Goal: Download file/media

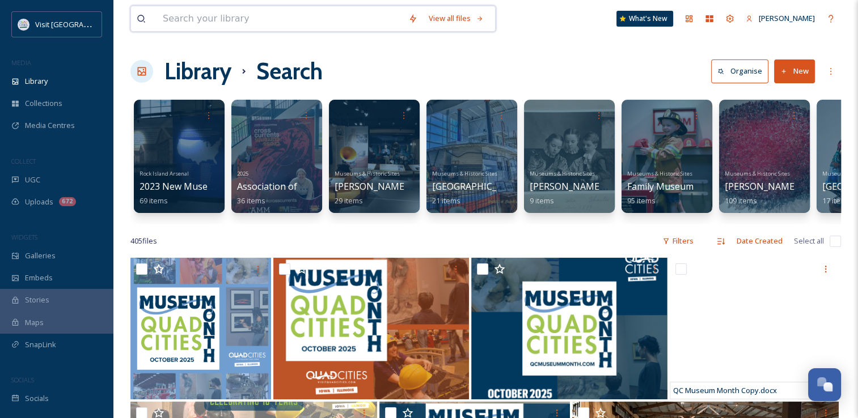
click at [226, 26] on input at bounding box center [280, 18] width 246 height 25
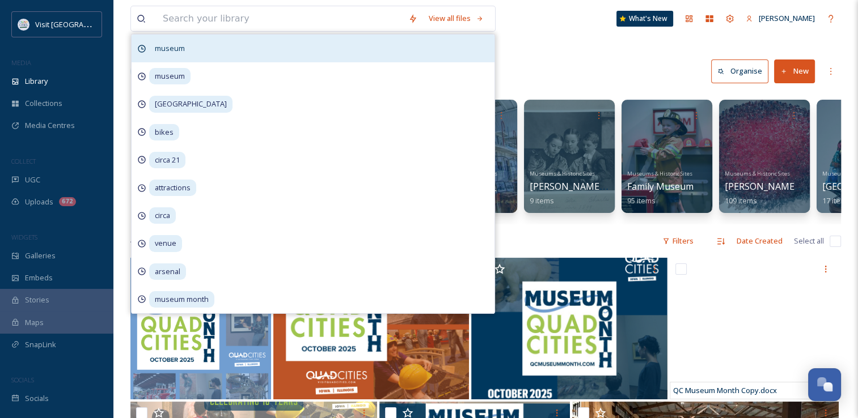
click at [162, 57] on div "museum" at bounding box center [313, 49] width 363 height 28
click at [257, 41] on div "museum" at bounding box center [313, 49] width 363 height 28
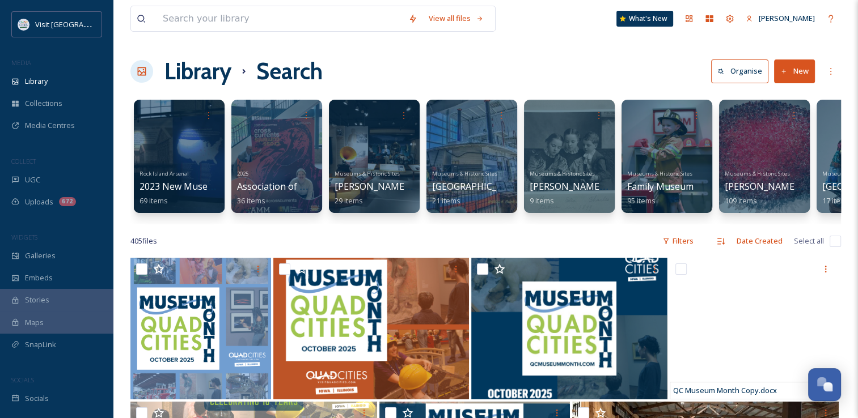
click at [687, 252] on div "Filters" at bounding box center [678, 241] width 43 height 22
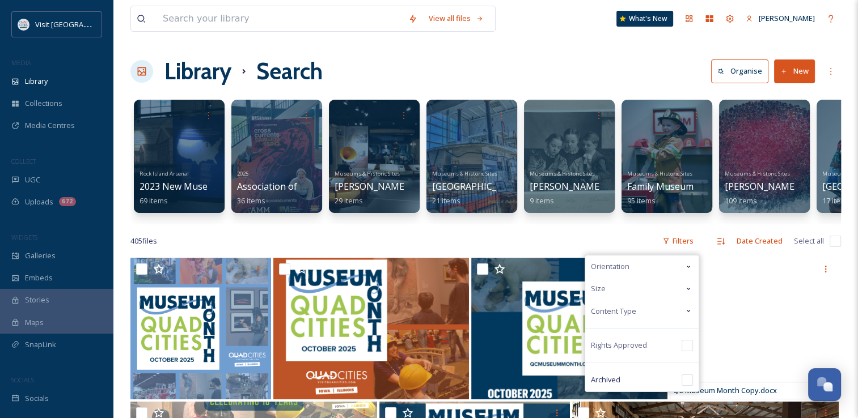
click at [655, 320] on div "Content Type" at bounding box center [641, 312] width 113 height 22
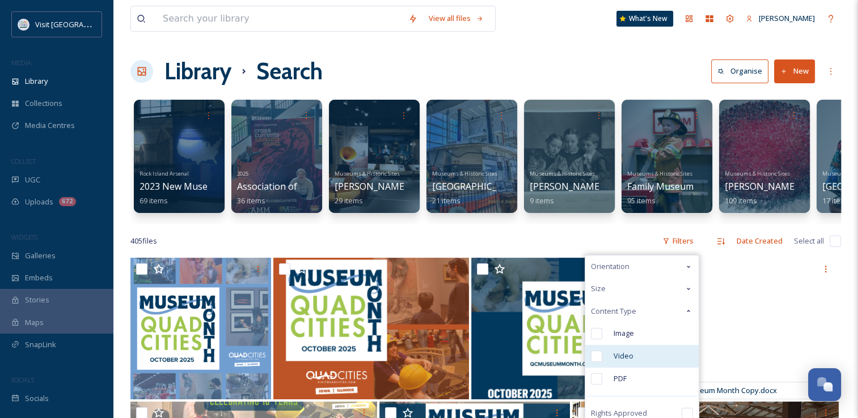
click at [629, 362] on span "Video" at bounding box center [624, 356] width 20 height 11
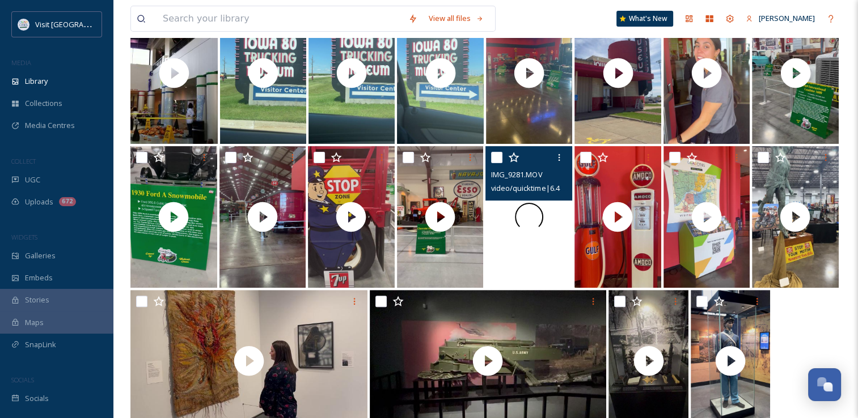
scroll to position [255, 0]
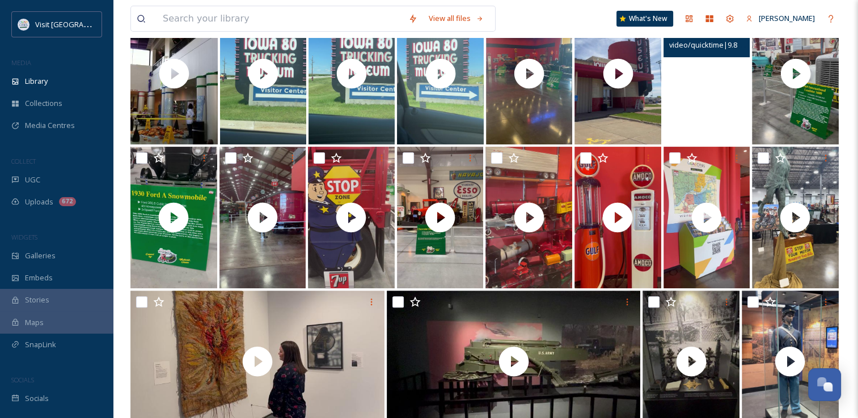
click at [735, 76] on video "IMG_9273.MOV" at bounding box center [706, 74] width 86 height 142
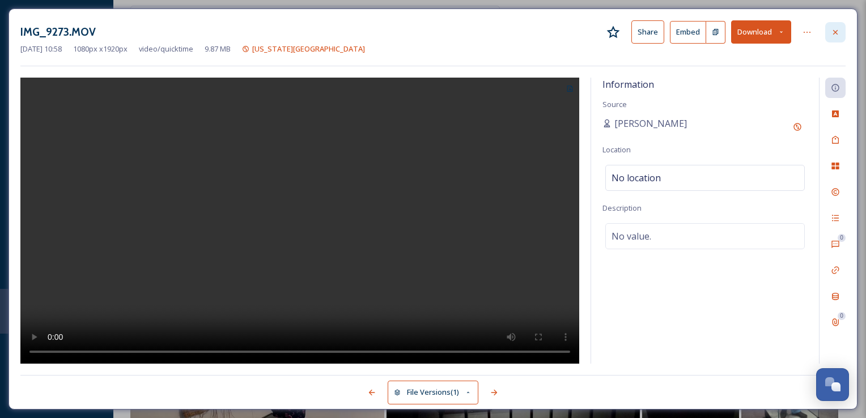
click at [840, 33] on div at bounding box center [836, 32] width 20 height 20
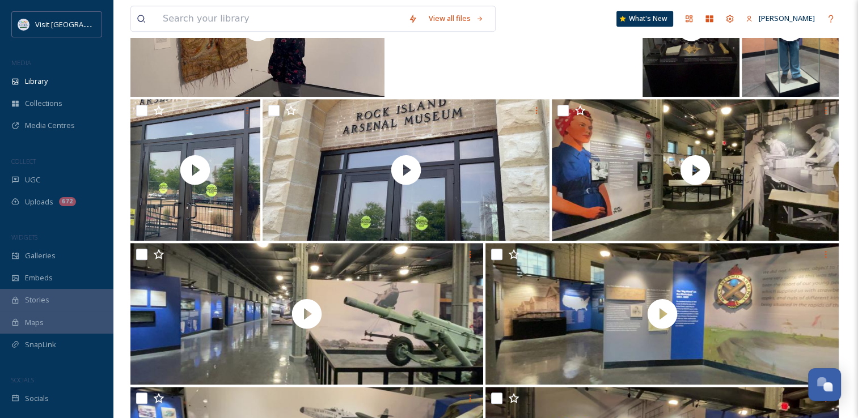
scroll to position [595, 0]
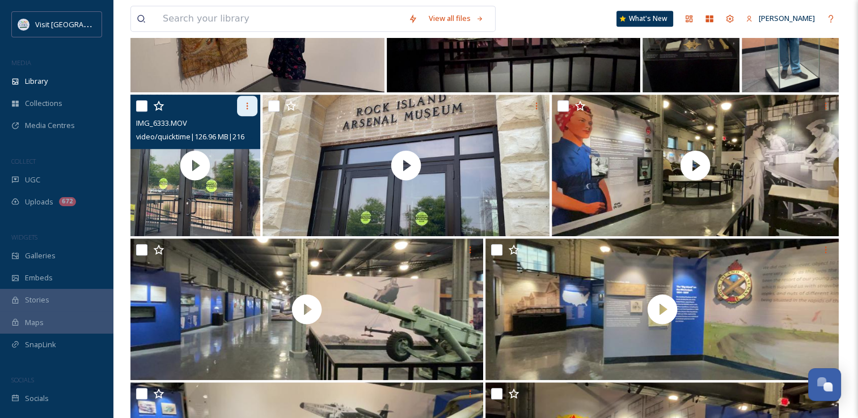
click at [245, 110] on icon at bounding box center [247, 105] width 9 height 9
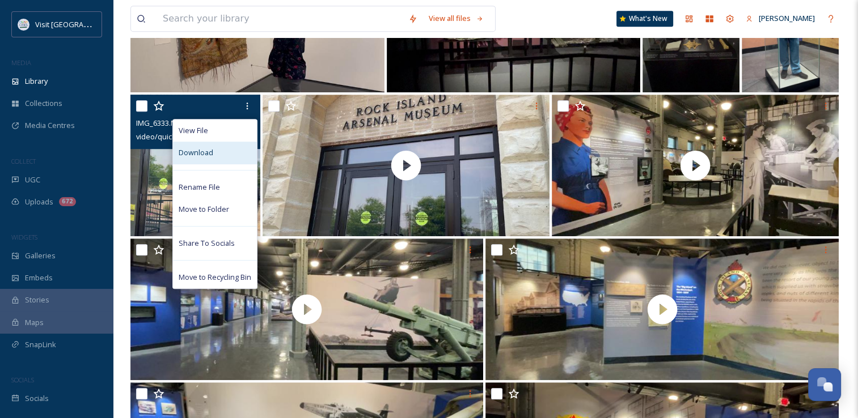
click at [216, 164] on div "Download" at bounding box center [215, 153] width 84 height 22
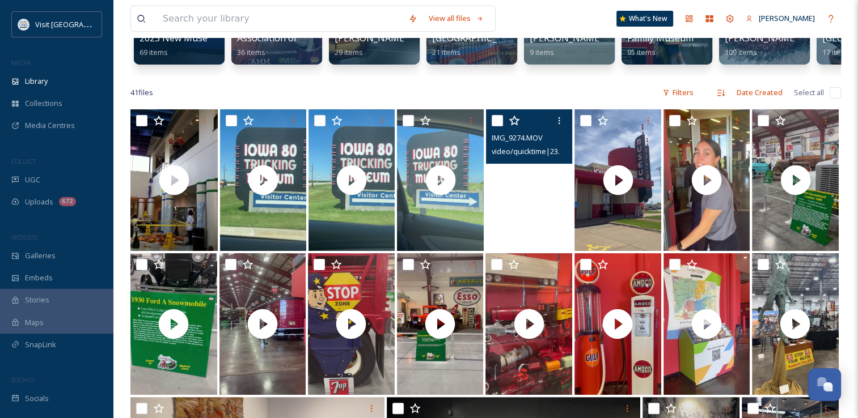
scroll to position [149, 0]
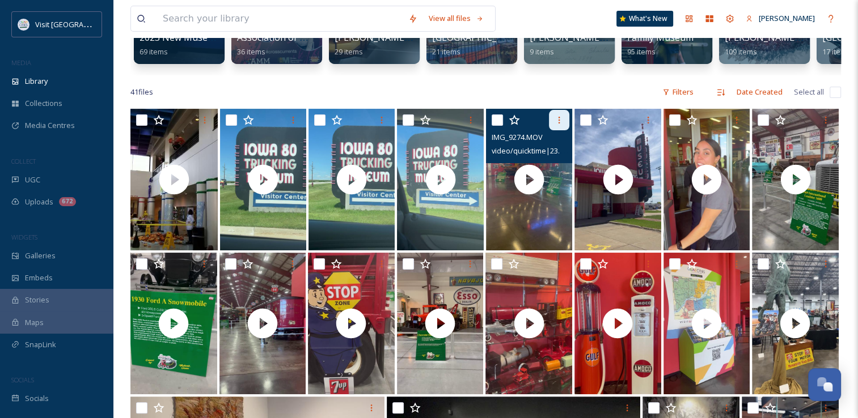
click at [558, 130] on div at bounding box center [559, 120] width 20 height 20
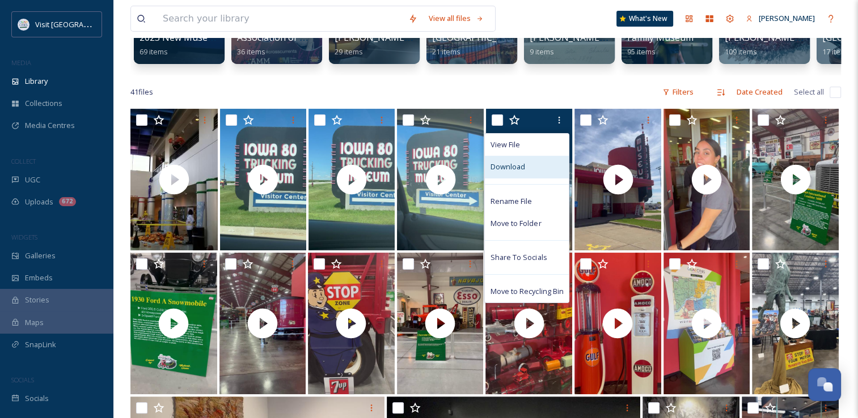
click at [514, 178] on div "Download" at bounding box center [527, 167] width 84 height 22
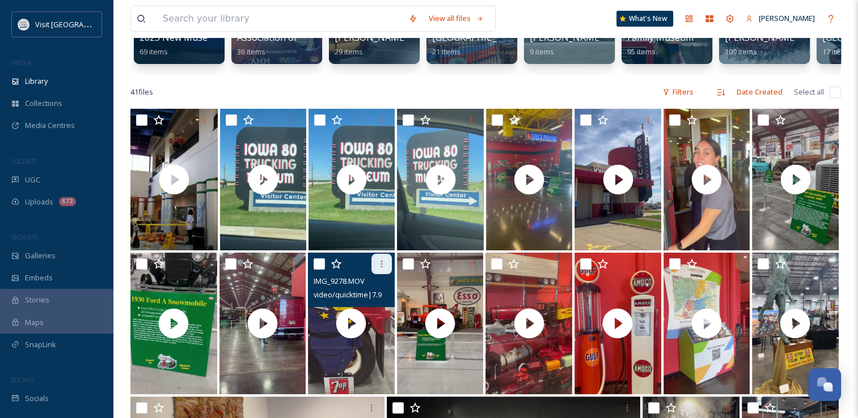
click at [379, 269] on icon at bounding box center [381, 264] width 9 height 9
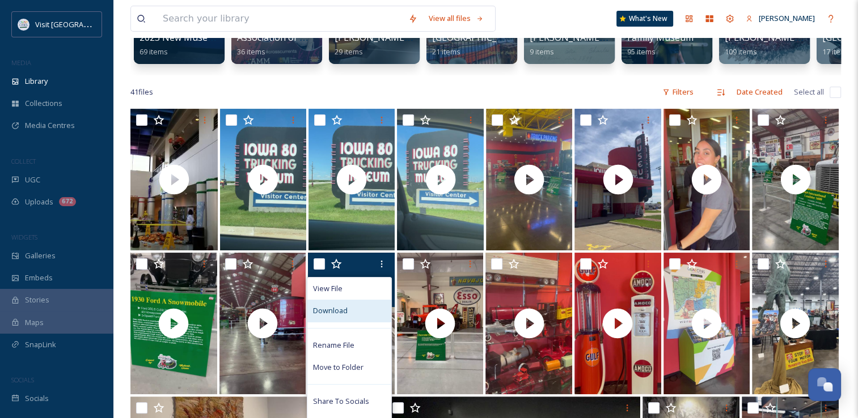
click at [339, 322] on div "Download" at bounding box center [349, 311] width 84 height 22
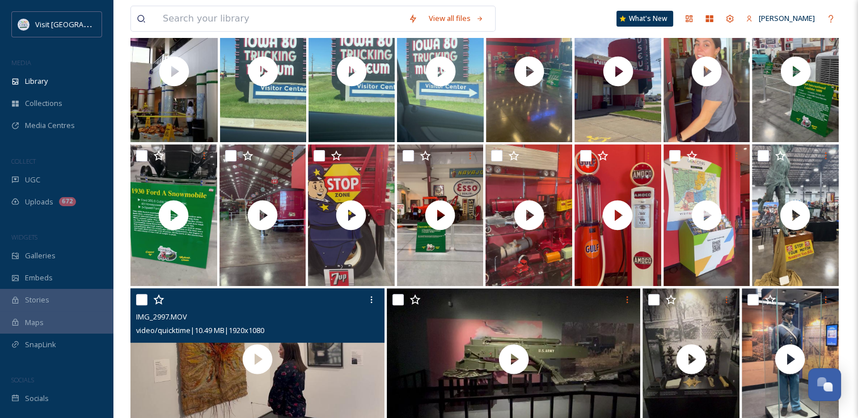
scroll to position [259, 0]
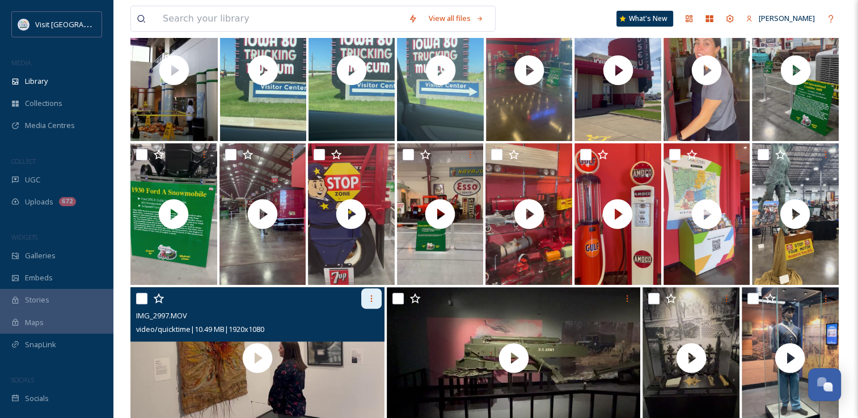
click at [370, 303] on icon at bounding box center [371, 298] width 9 height 9
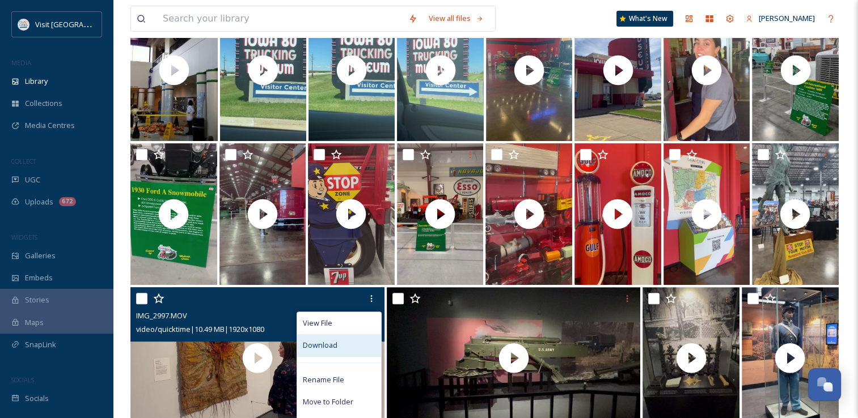
click at [318, 350] on span "Download" at bounding box center [320, 345] width 35 height 11
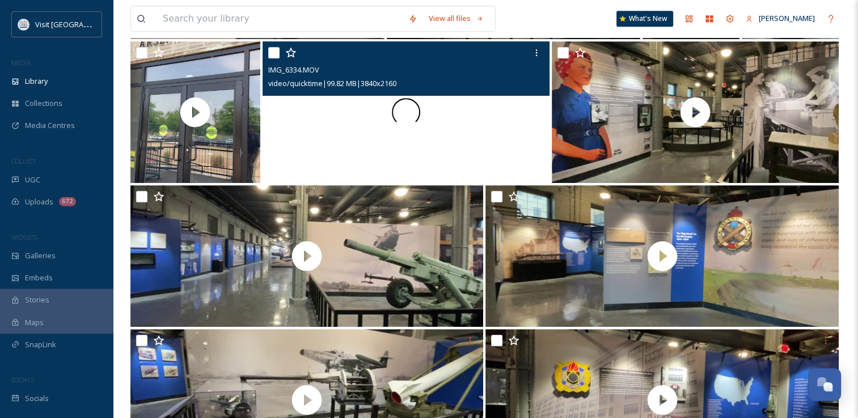
scroll to position [650, 0]
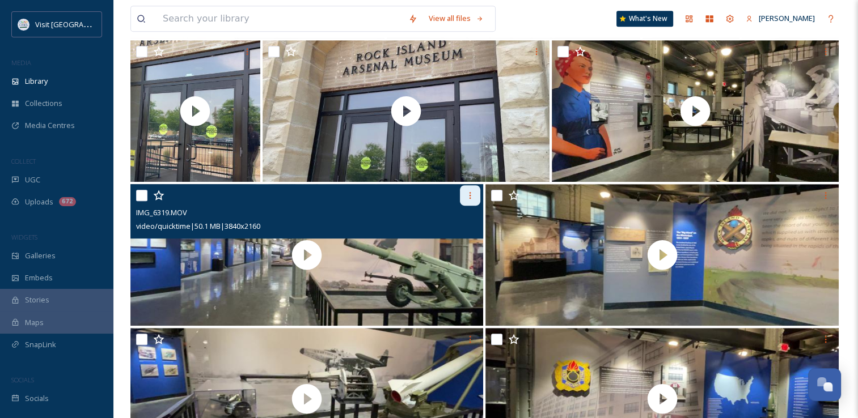
click at [466, 200] on icon at bounding box center [470, 195] width 9 height 9
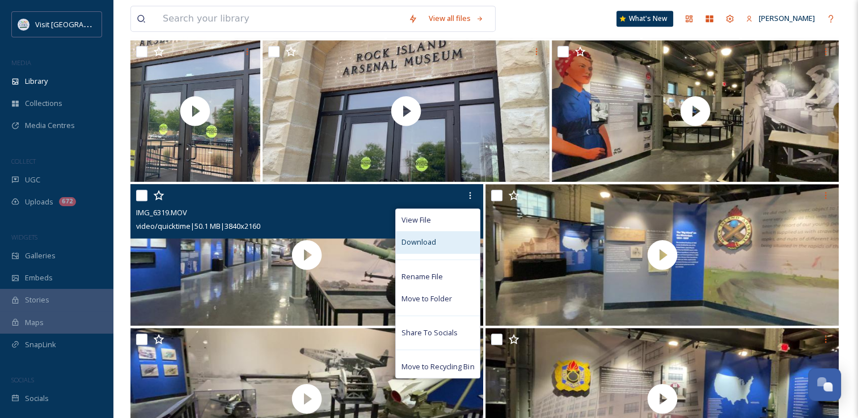
click at [429, 248] on span "Download" at bounding box center [418, 242] width 35 height 11
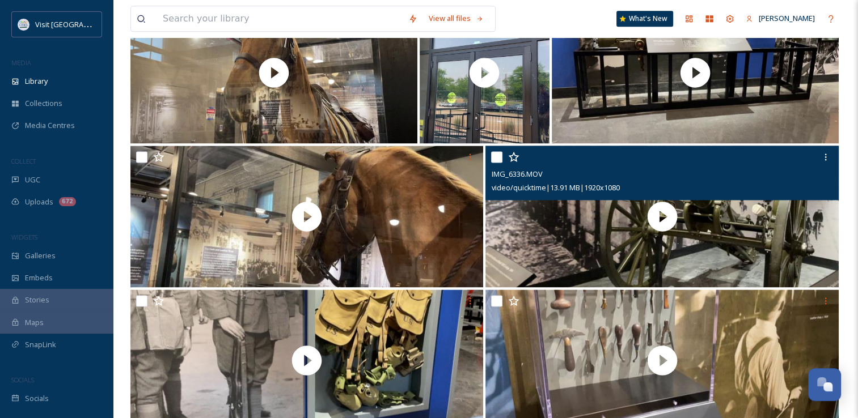
scroll to position [1557, 0]
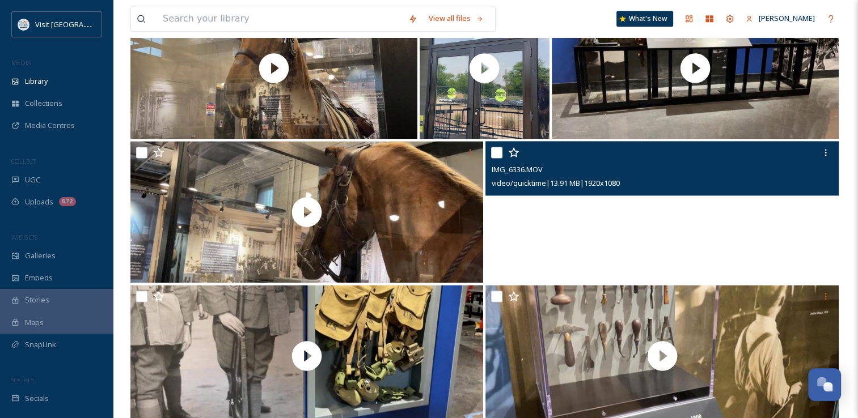
drag, startPoint x: 399, startPoint y: 225, endPoint x: 669, endPoint y: 293, distance: 277.8
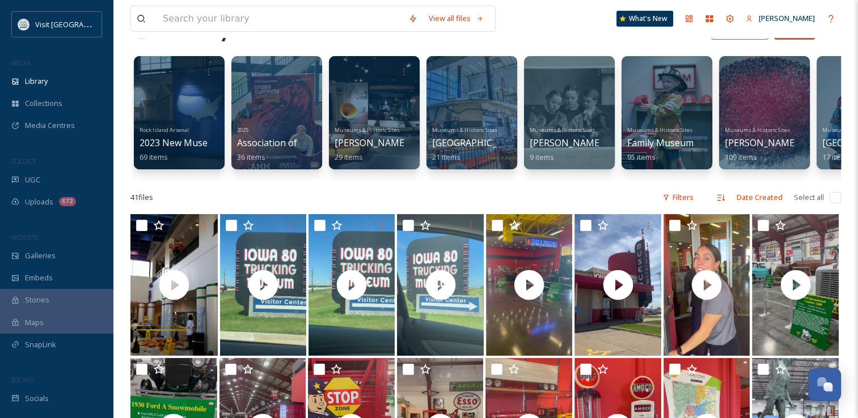
scroll to position [16, 0]
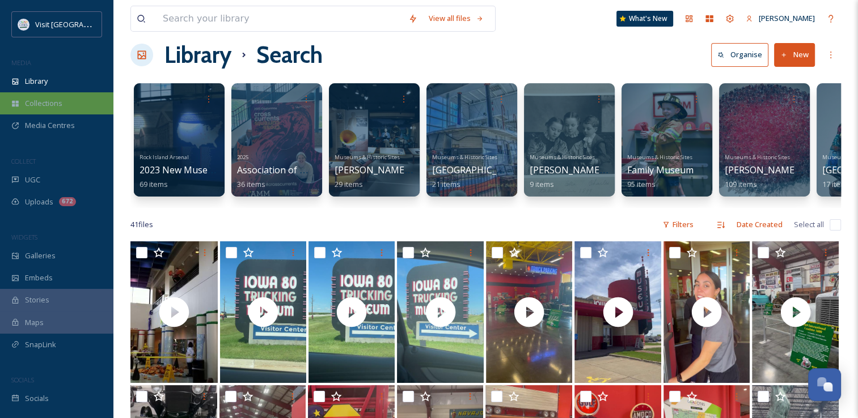
click at [31, 95] on div "Collections" at bounding box center [56, 103] width 113 height 22
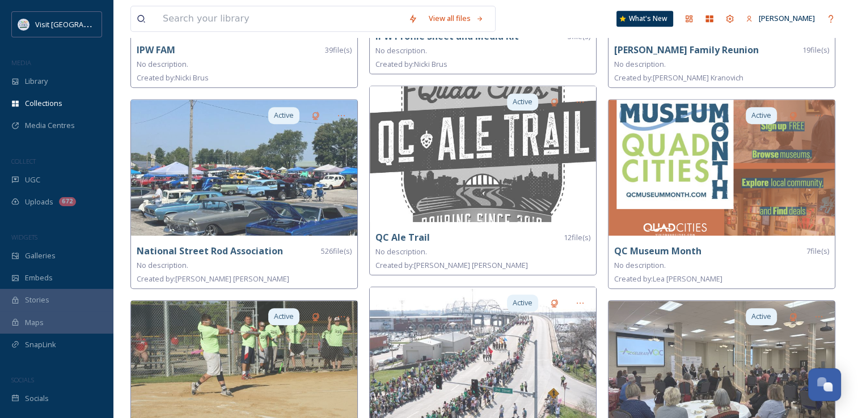
scroll to position [1033, 0]
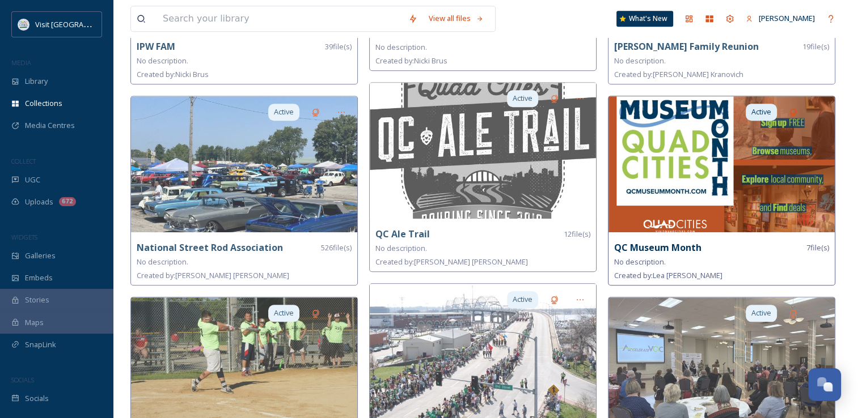
click at [650, 243] on strong "QC Museum Month" at bounding box center [657, 248] width 87 height 12
click at [661, 257] on span "No description." at bounding box center [640, 262] width 52 height 10
drag, startPoint x: 661, startPoint y: 257, endPoint x: 777, endPoint y: 223, distance: 120.6
click at [777, 223] on img at bounding box center [721, 164] width 226 height 136
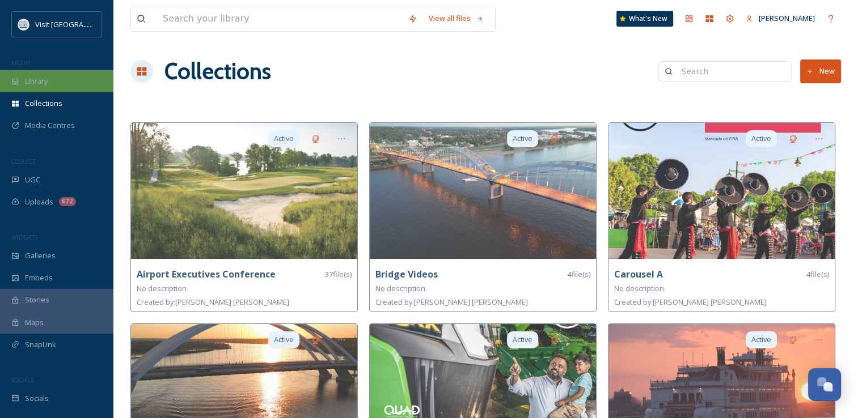
click at [50, 78] on div "Library" at bounding box center [56, 81] width 113 height 22
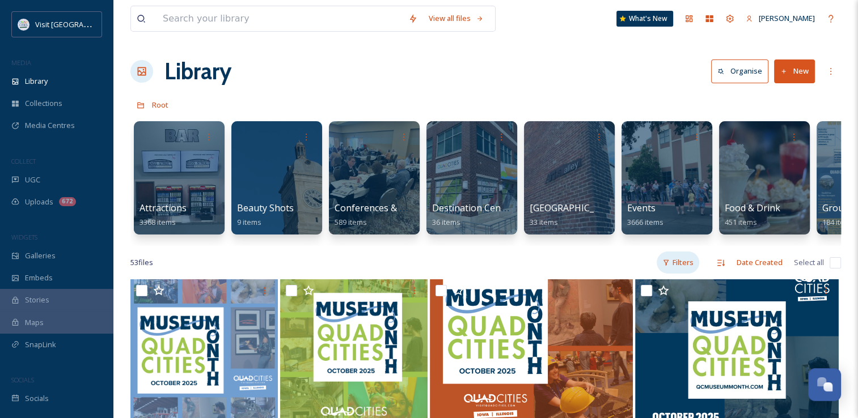
click at [670, 261] on div "Filters" at bounding box center [678, 263] width 43 height 22
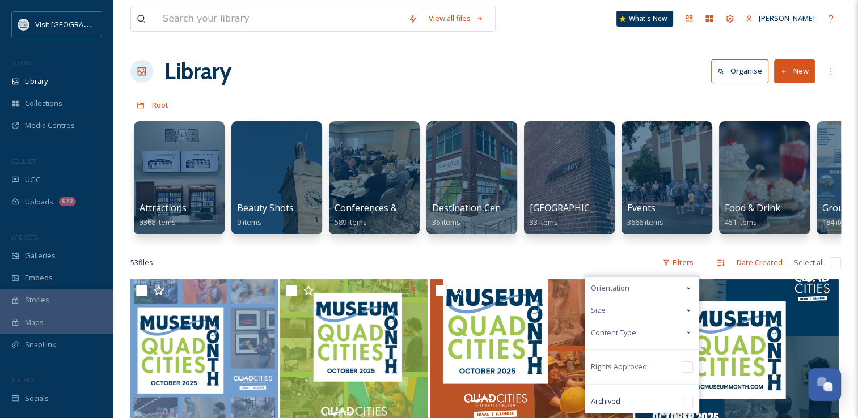
click at [628, 339] on span "Content Type" at bounding box center [613, 333] width 45 height 11
click at [631, 383] on span "Video" at bounding box center [624, 378] width 20 height 11
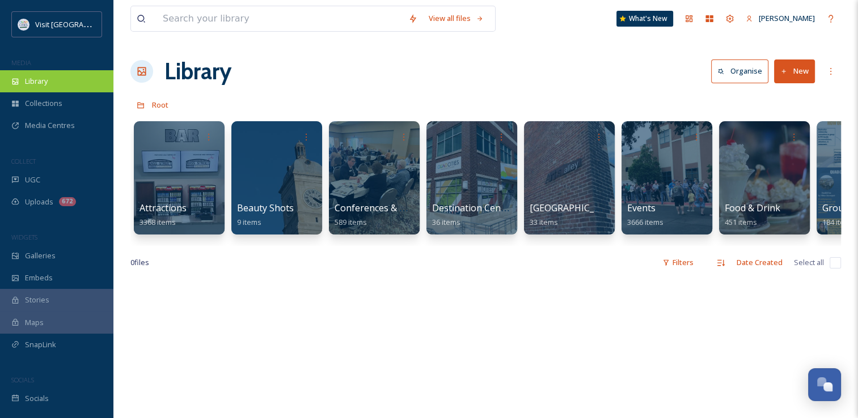
click at [70, 81] on div "Library" at bounding box center [56, 81] width 113 height 22
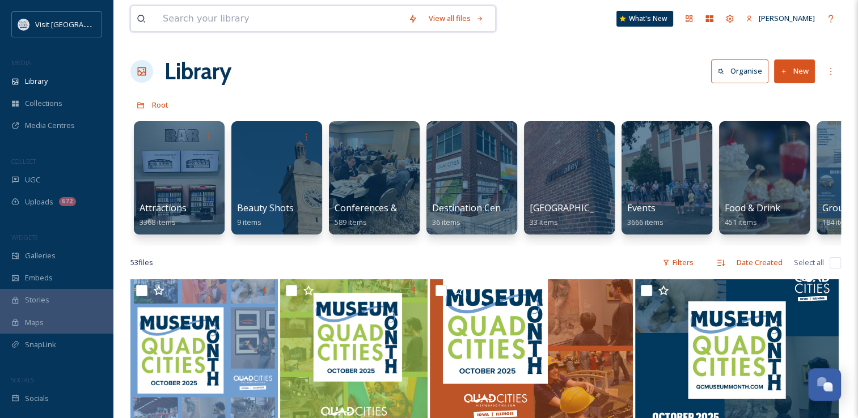
click at [188, 28] on input at bounding box center [280, 18] width 246 height 25
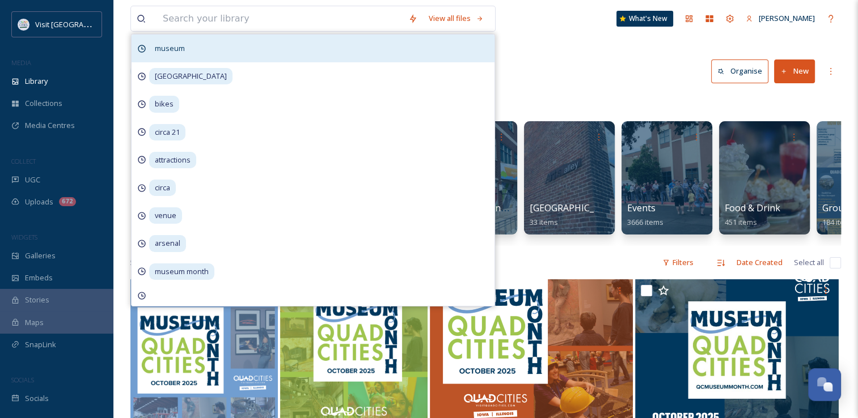
click at [186, 55] on span "museum" at bounding box center [169, 48] width 41 height 16
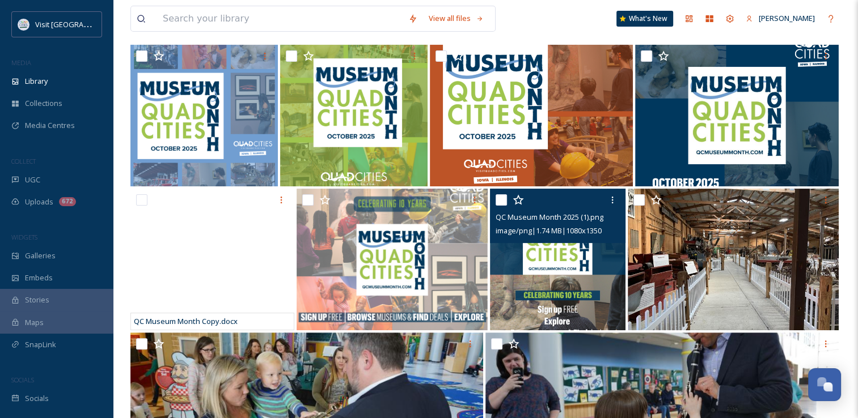
scroll to position [212, 0]
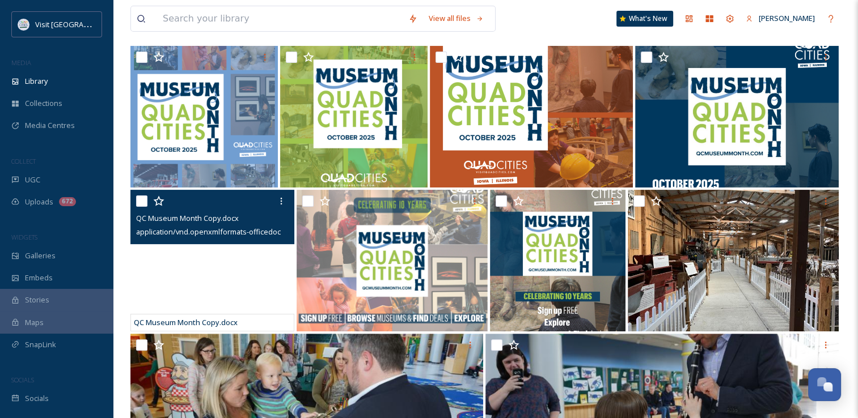
click at [252, 210] on div at bounding box center [213, 201] width 155 height 20
drag, startPoint x: 252, startPoint y: 210, endPoint x: 281, endPoint y: 210, distance: 29.5
click at [281, 205] on icon at bounding box center [281, 201] width 2 height 7
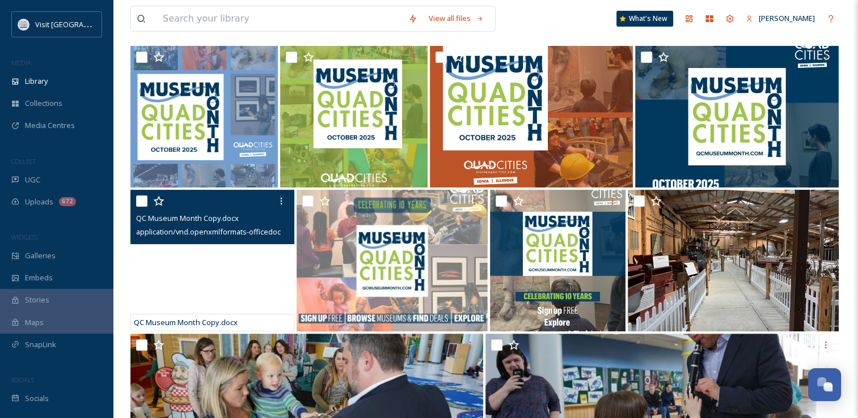
click at [145, 325] on div "QC Museum Month Copy.docx" at bounding box center [212, 323] width 164 height 18
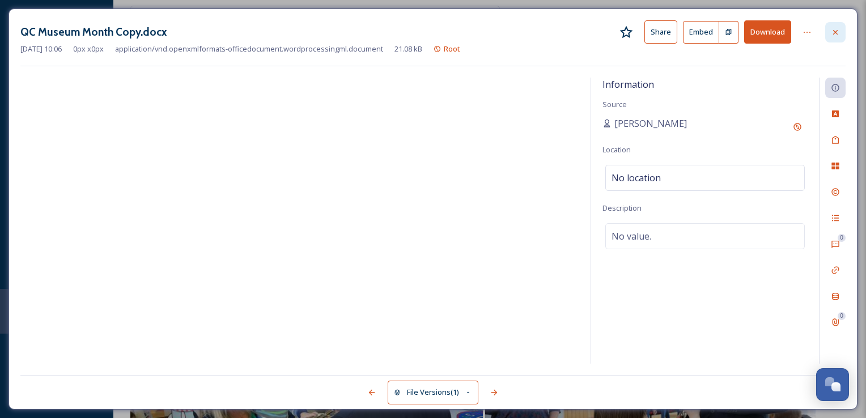
click at [834, 32] on icon at bounding box center [835, 32] width 9 height 9
